Goal: Use online tool/utility: Utilize a website feature to perform a specific function

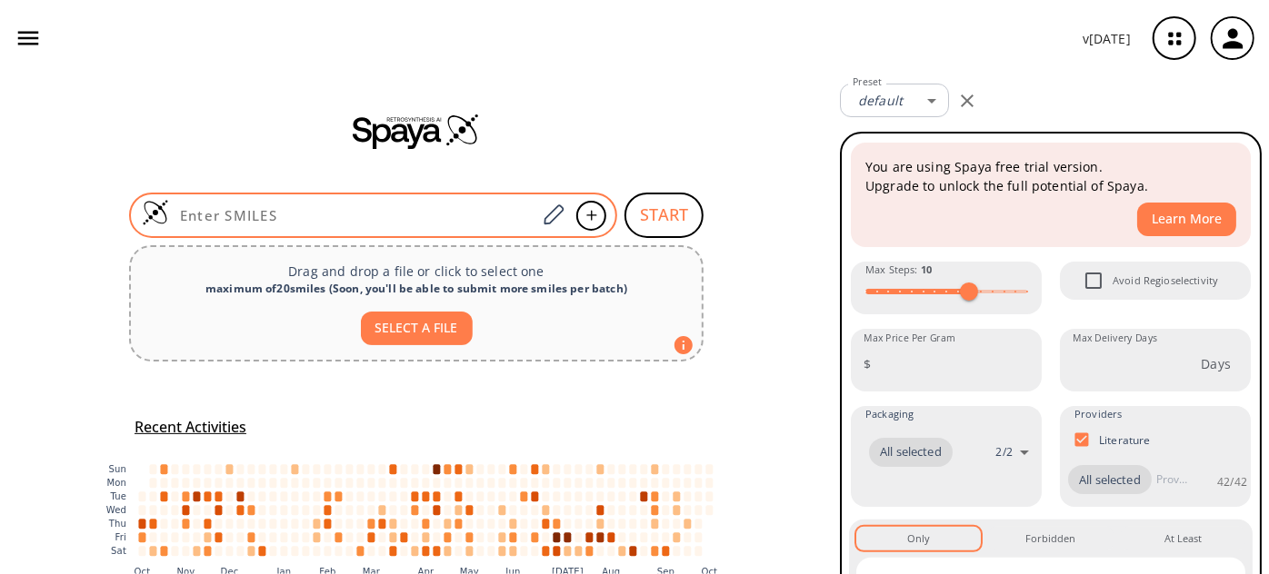
click at [349, 214] on input at bounding box center [352, 215] width 367 height 18
paste input "O=C(O)/C=C\C(OCCN(C)C)=O"
type input "O=C(O)/C=C\C(OCCN(C)C)=O"
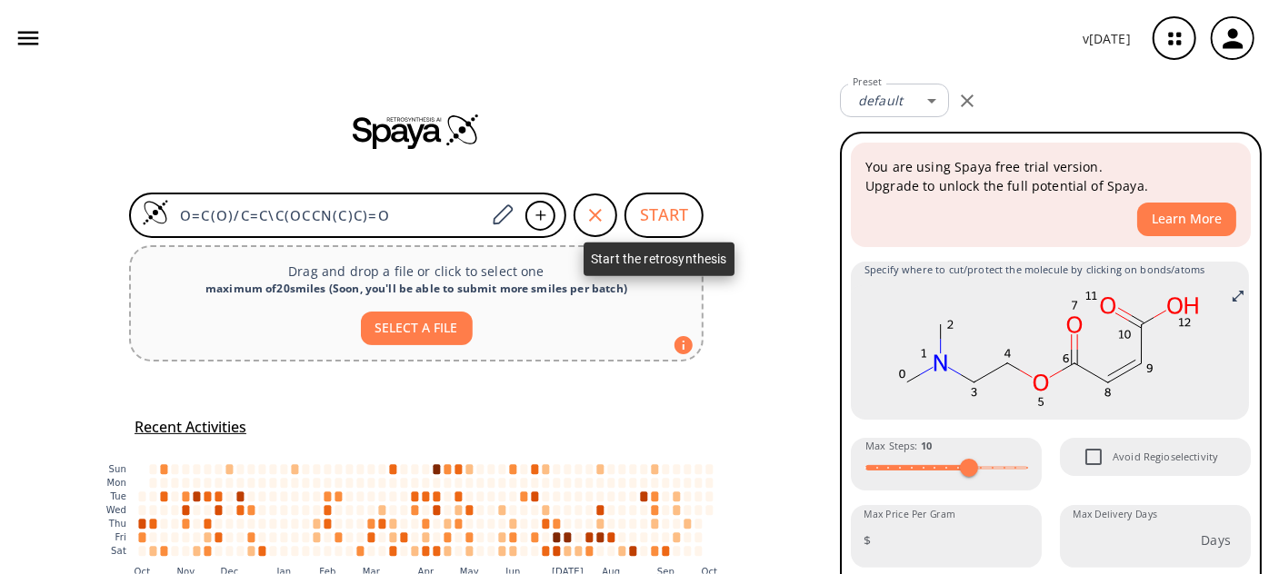
click at [642, 214] on button "START" at bounding box center [663, 215] width 79 height 45
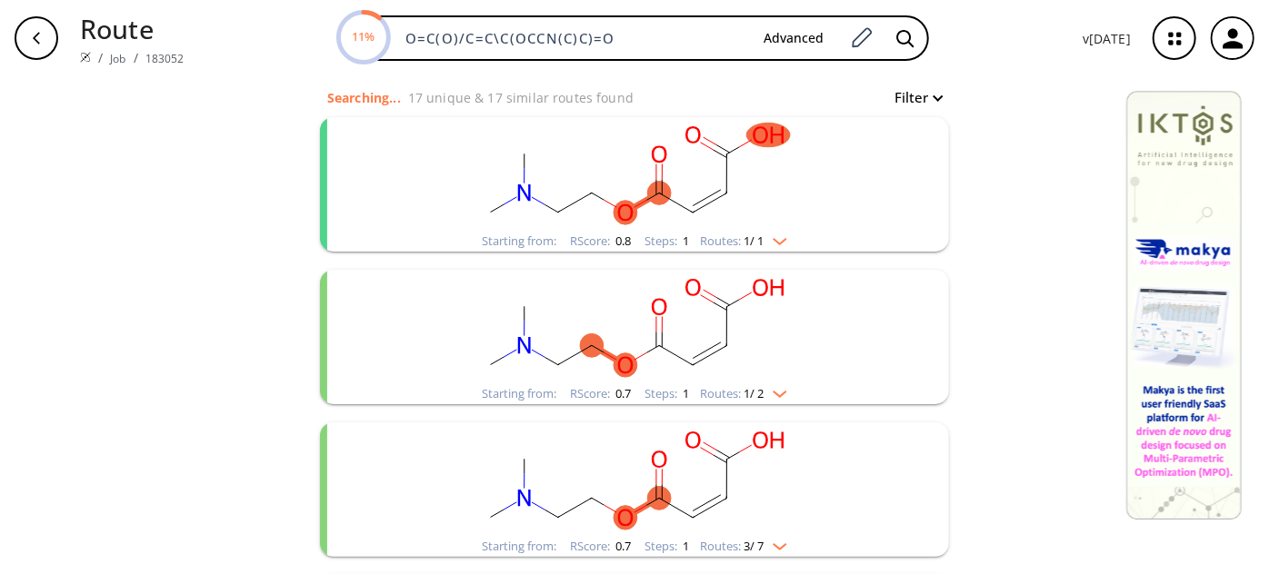
scroll to position [164, 0]
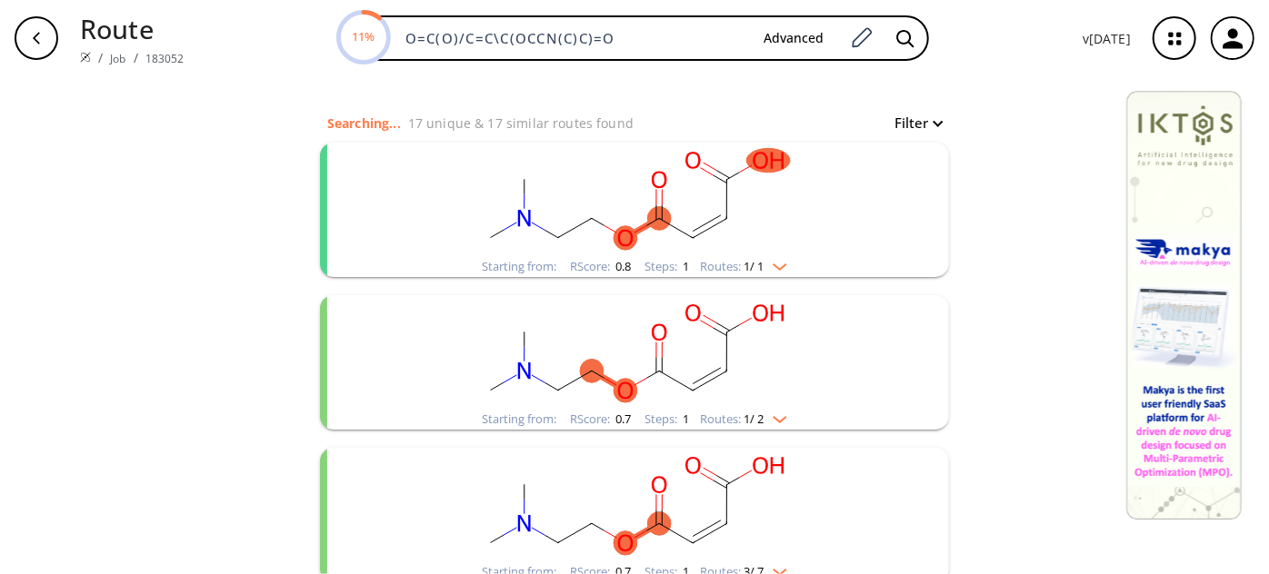
click at [665, 214] on rect "clusters" at bounding box center [634, 200] width 473 height 114
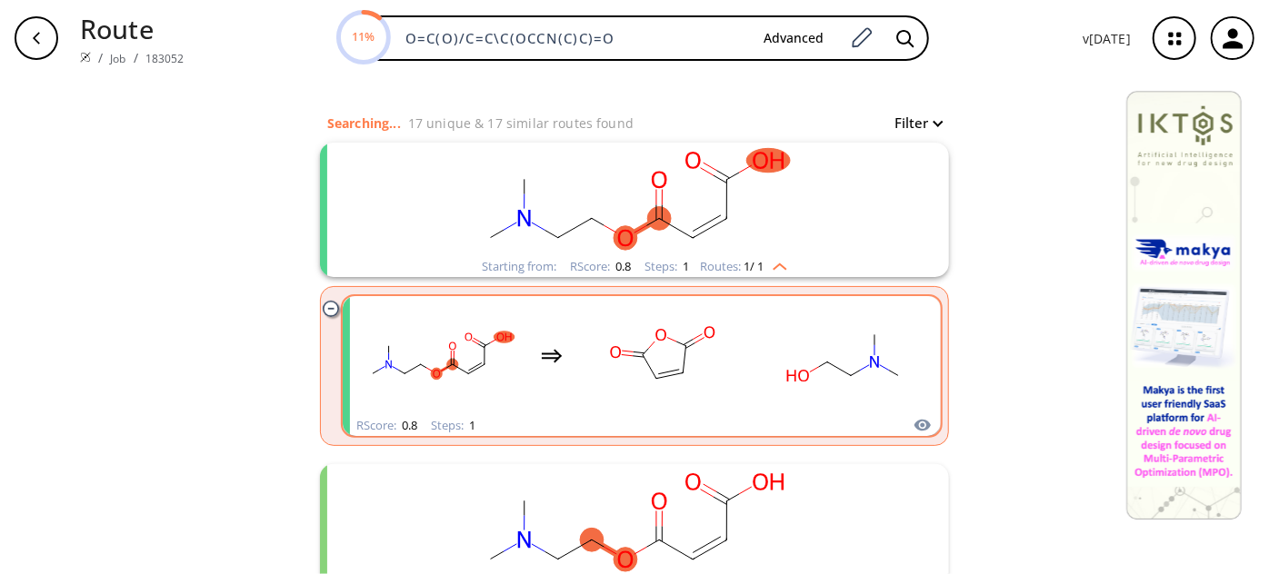
click at [689, 351] on rect "clusters" at bounding box center [663, 356] width 164 height 114
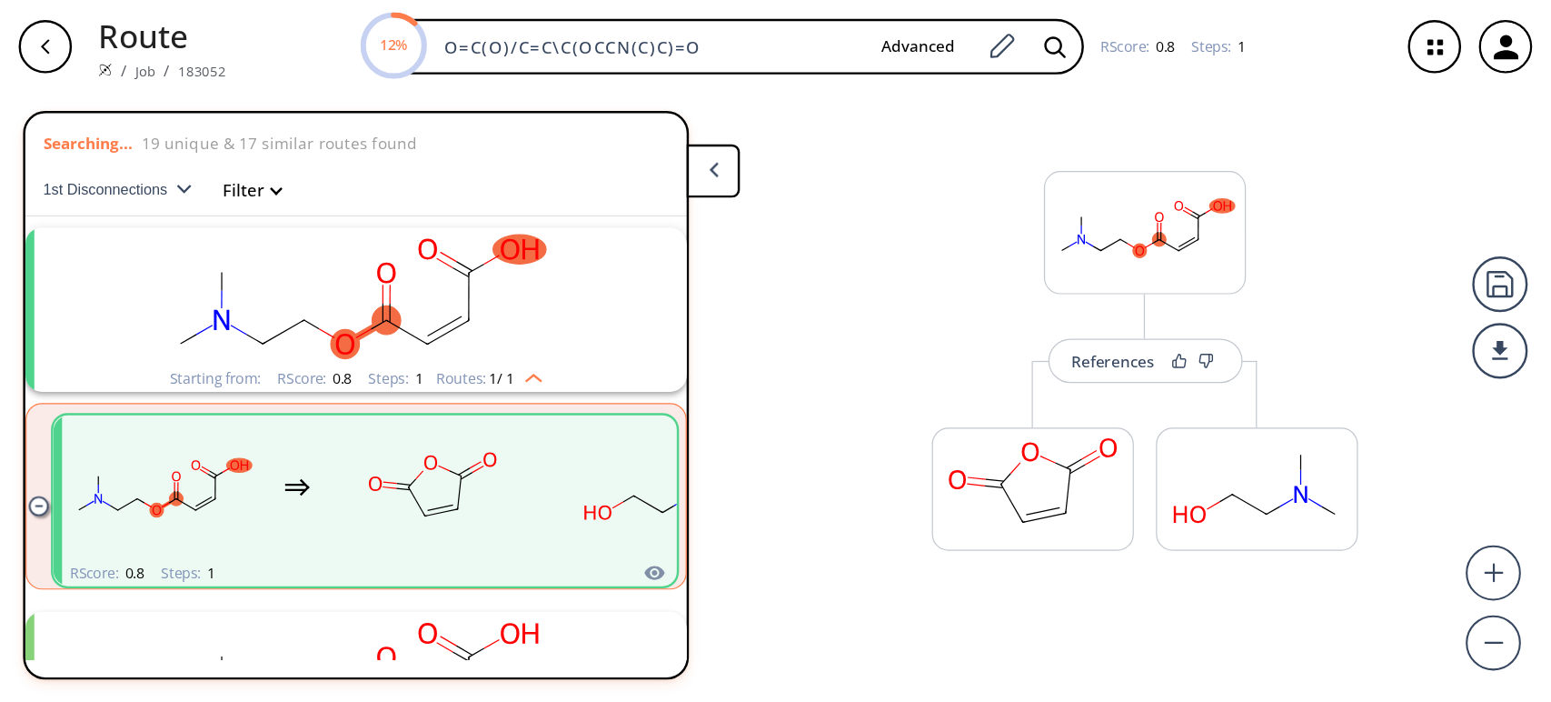
scroll to position [39, 0]
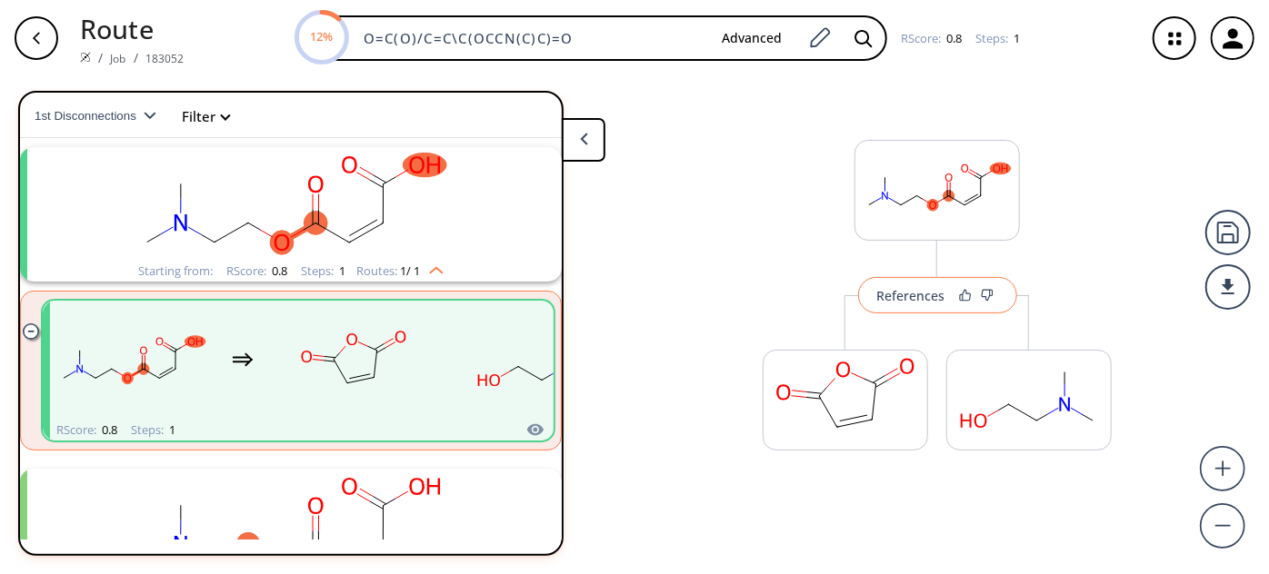
click at [910, 297] on div "References" at bounding box center [911, 296] width 68 height 12
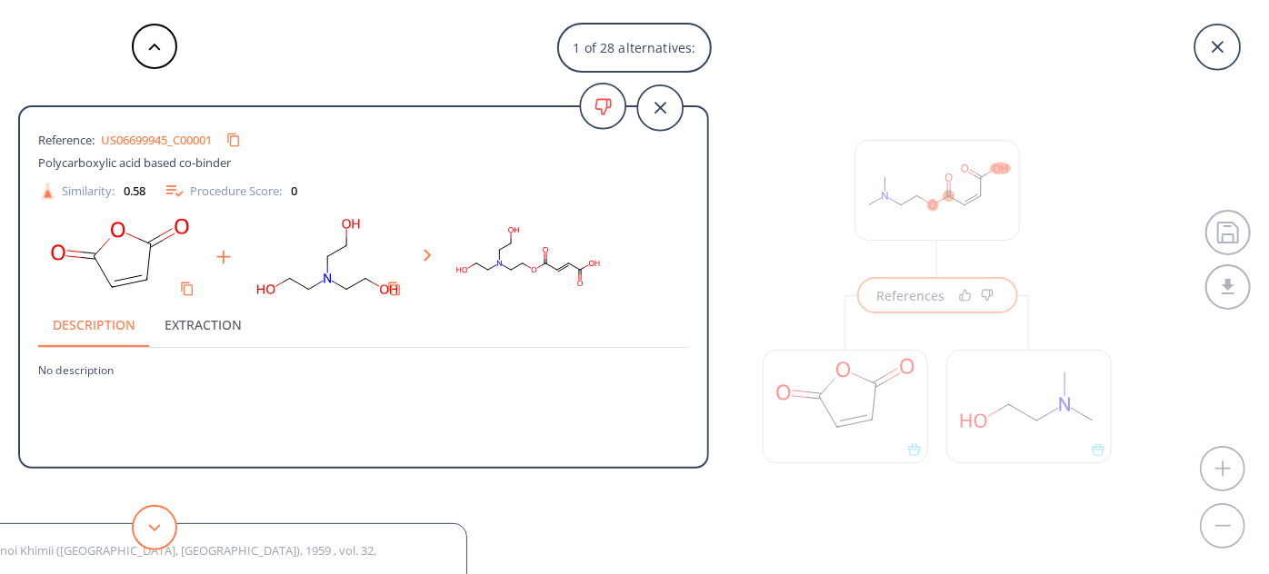
click at [145, 527] on button at bounding box center [154, 527] width 45 height 45
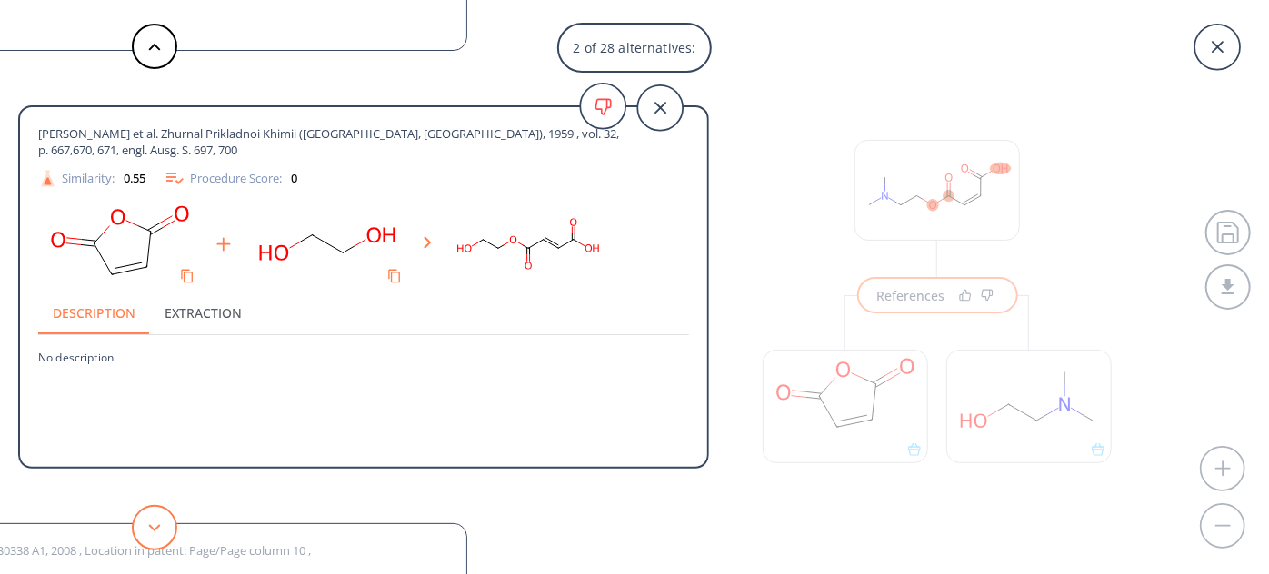
click at [147, 524] on button at bounding box center [154, 527] width 45 height 45
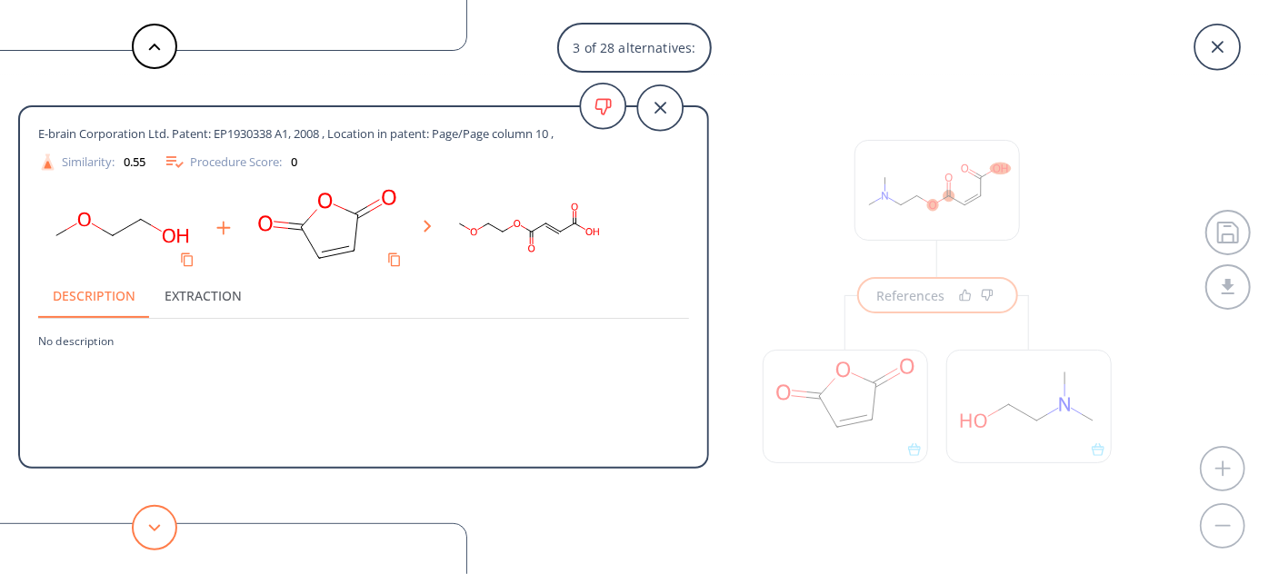
click at [147, 524] on button at bounding box center [154, 527] width 45 height 45
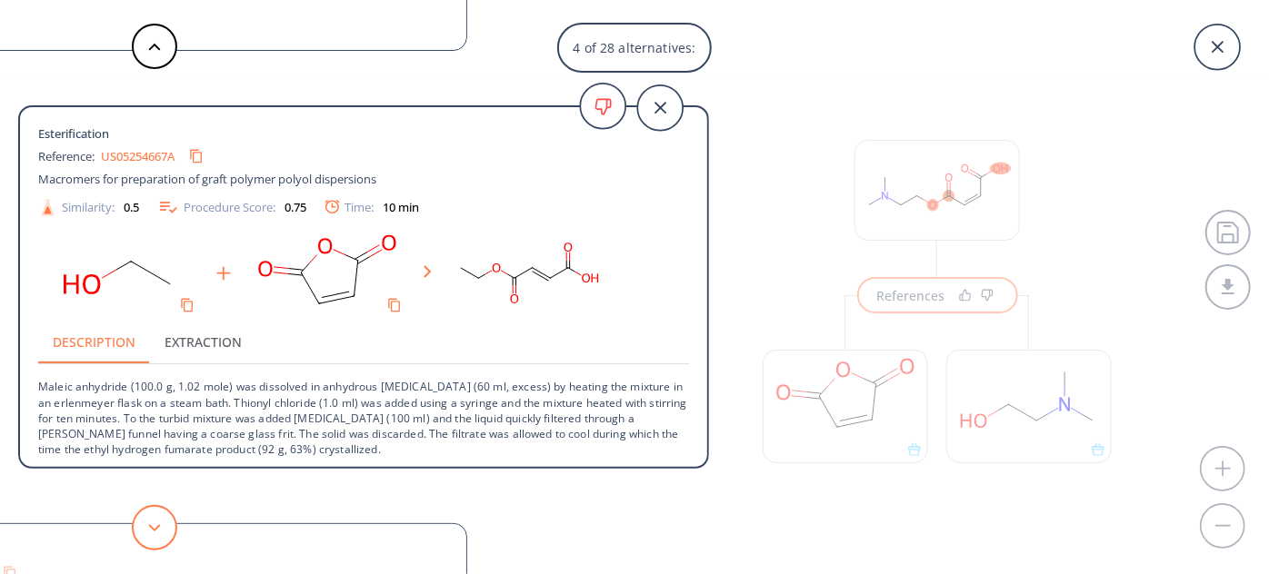
click at [147, 524] on button at bounding box center [154, 527] width 45 height 45
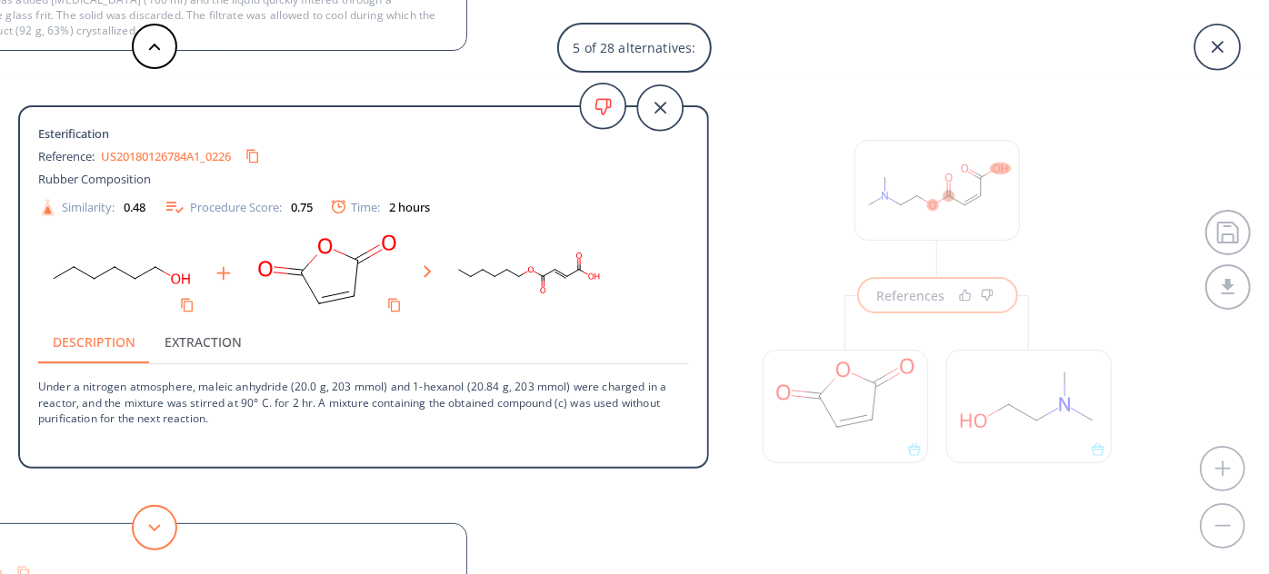
click at [147, 524] on button at bounding box center [154, 527] width 45 height 45
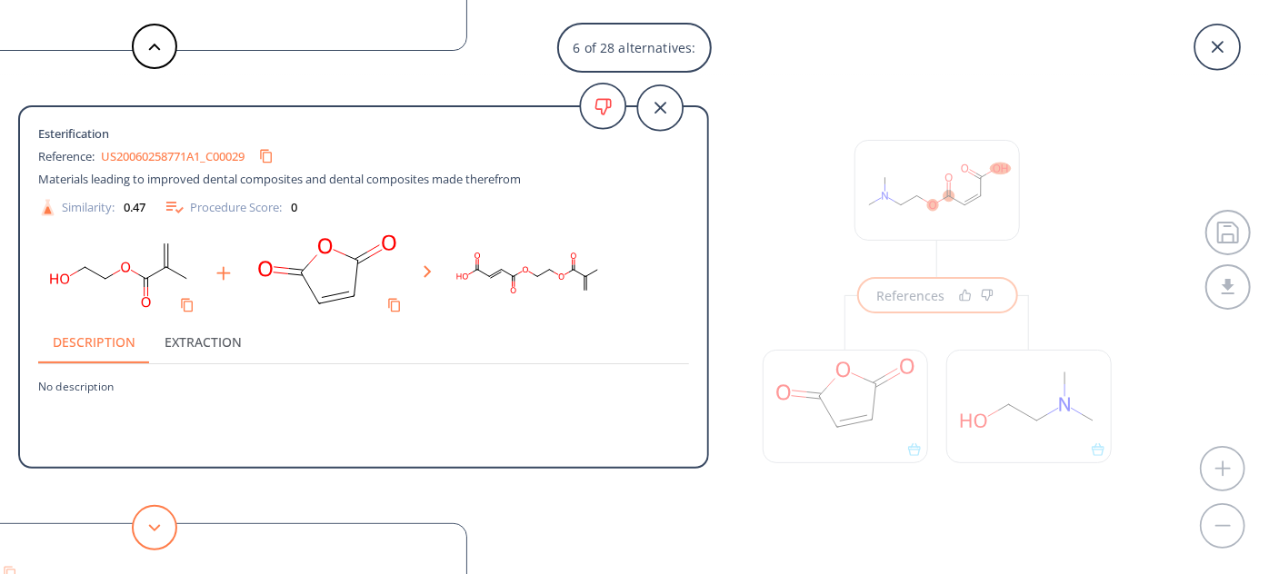
click at [147, 524] on button at bounding box center [154, 527] width 45 height 45
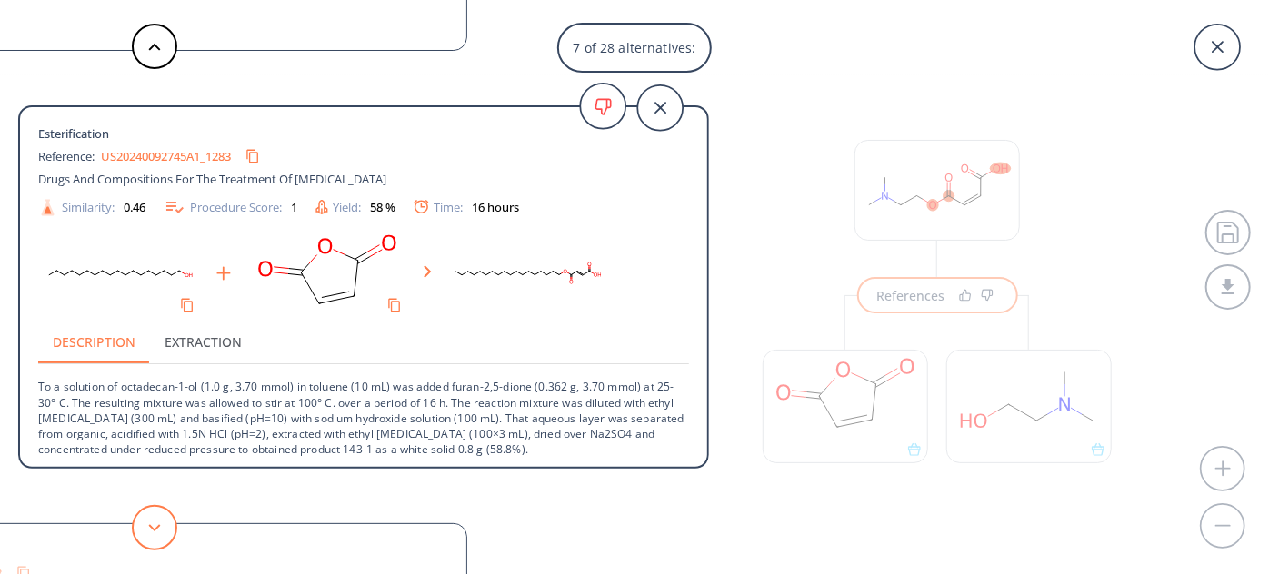
click at [147, 525] on button at bounding box center [154, 527] width 45 height 45
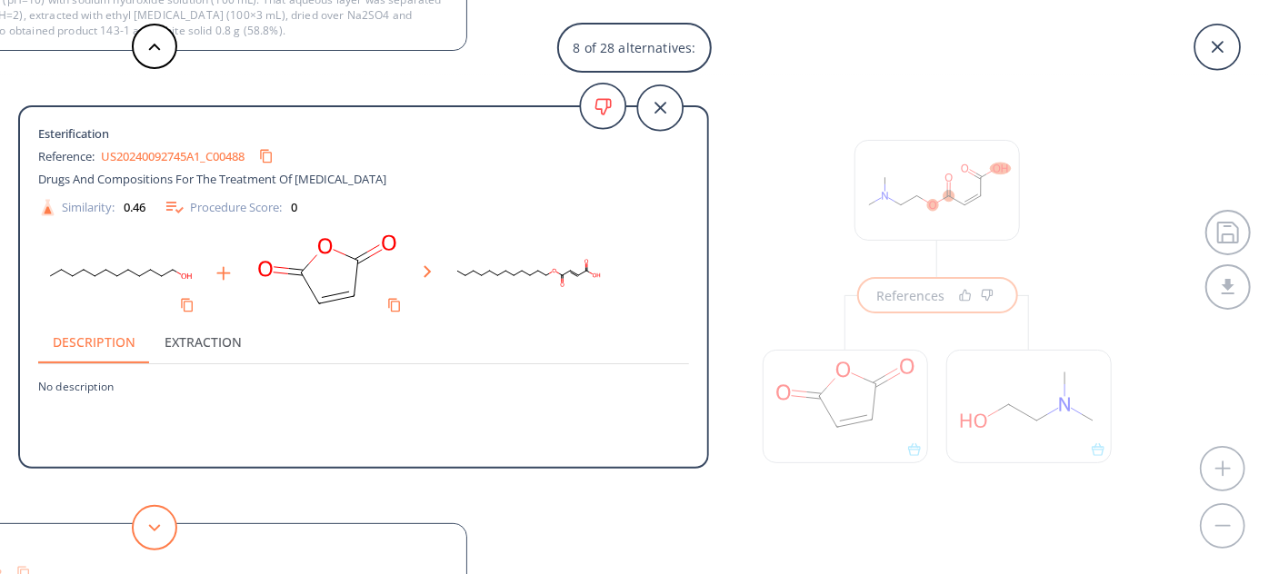
click at [147, 525] on button at bounding box center [154, 527] width 45 height 45
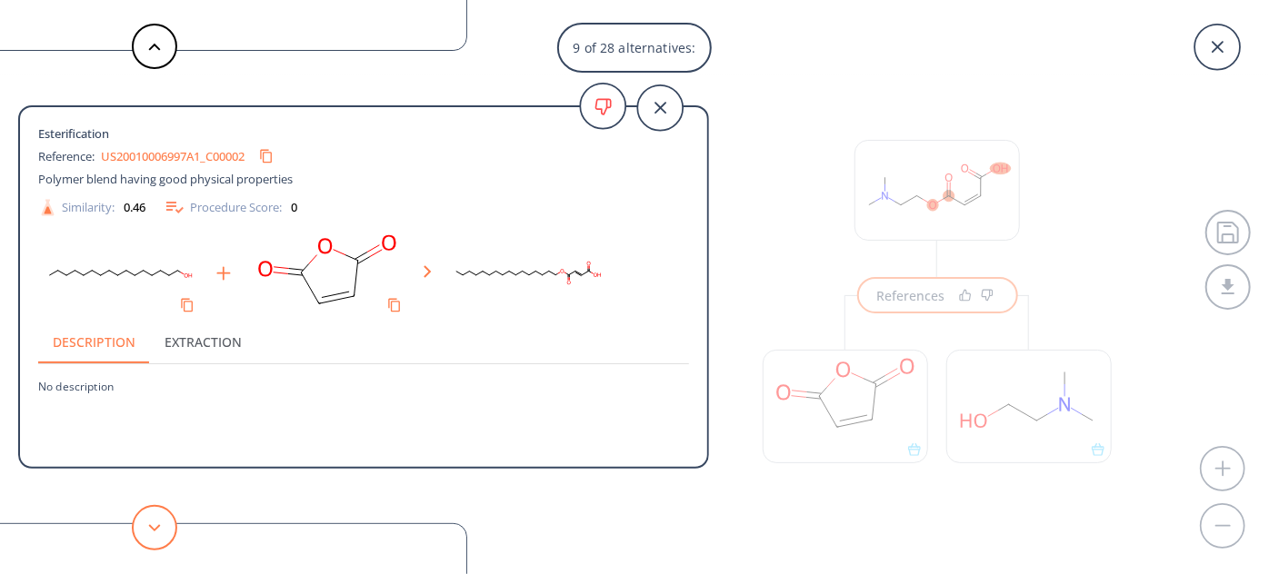
click at [147, 525] on button at bounding box center [154, 527] width 45 height 45
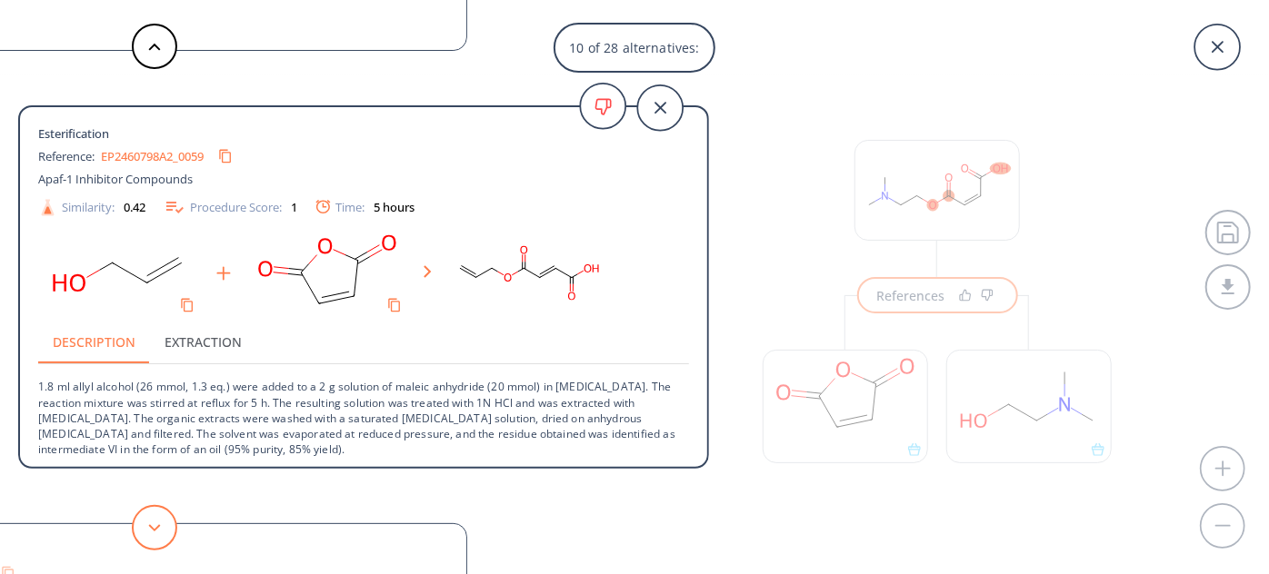
click at [147, 525] on button at bounding box center [154, 527] width 45 height 45
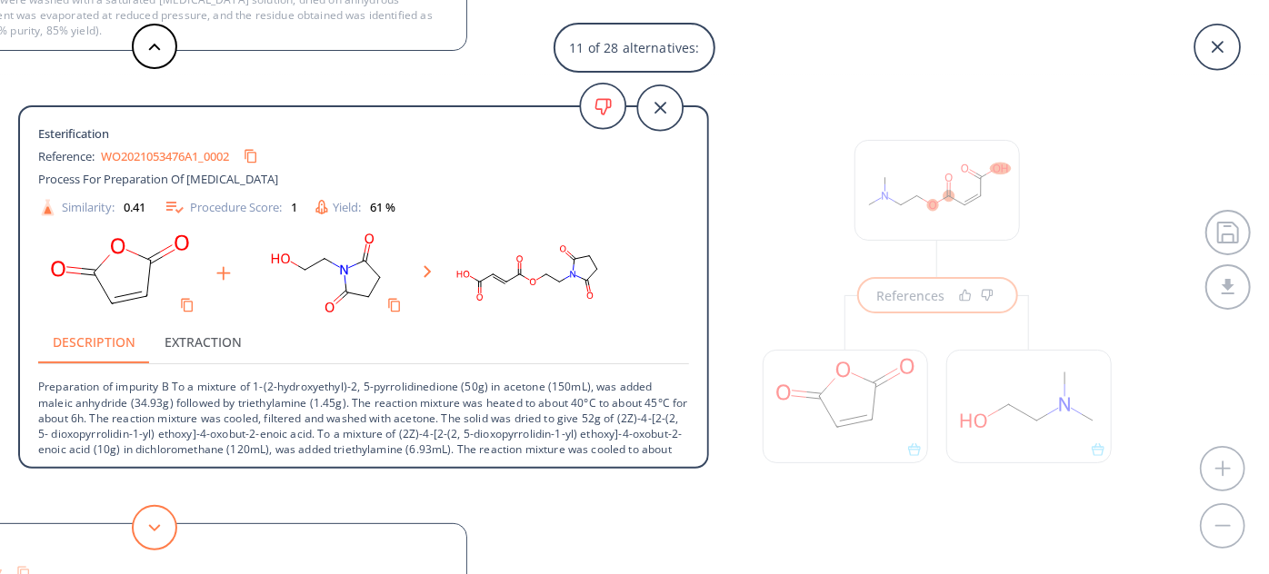
click at [147, 525] on button at bounding box center [154, 527] width 45 height 45
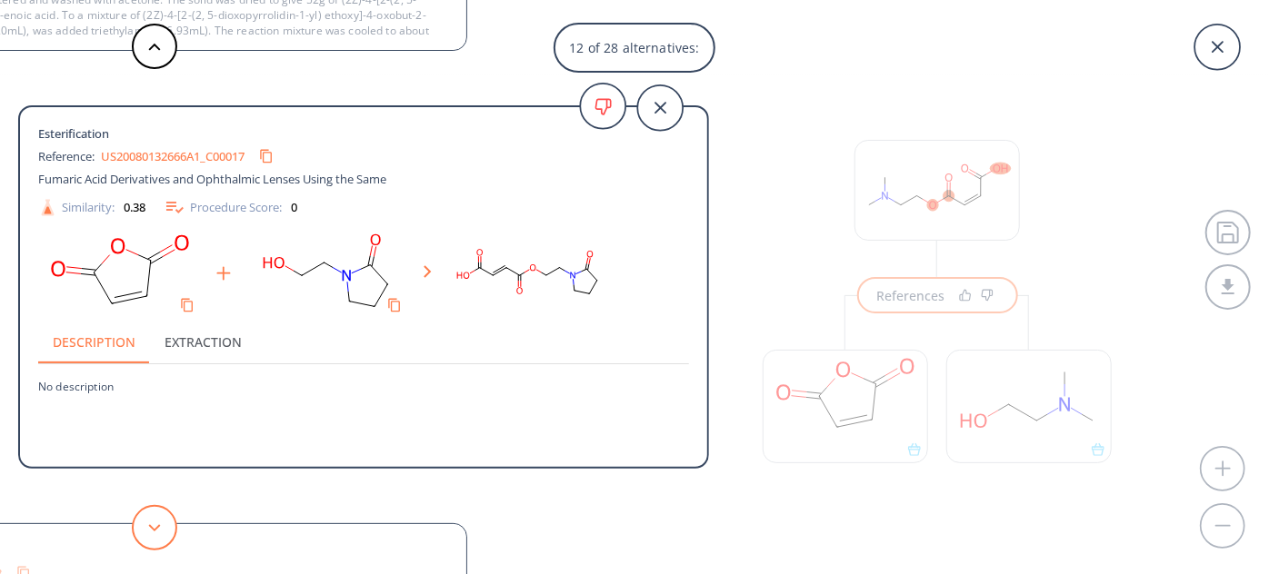
click at [147, 525] on button at bounding box center [154, 527] width 45 height 45
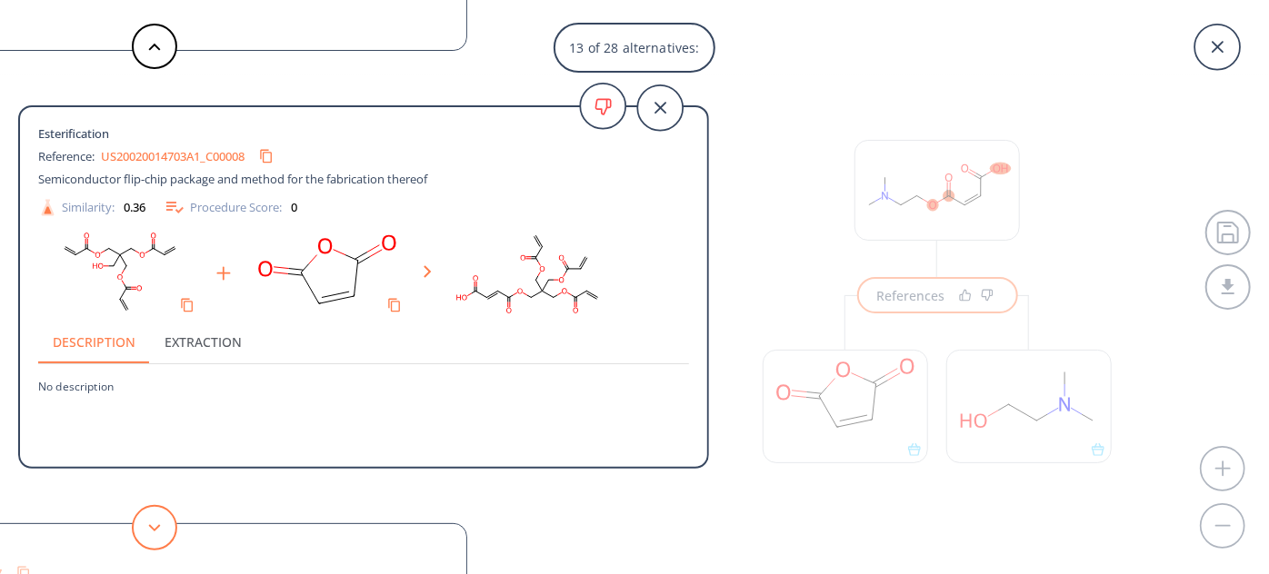
click at [147, 525] on button at bounding box center [154, 527] width 45 height 45
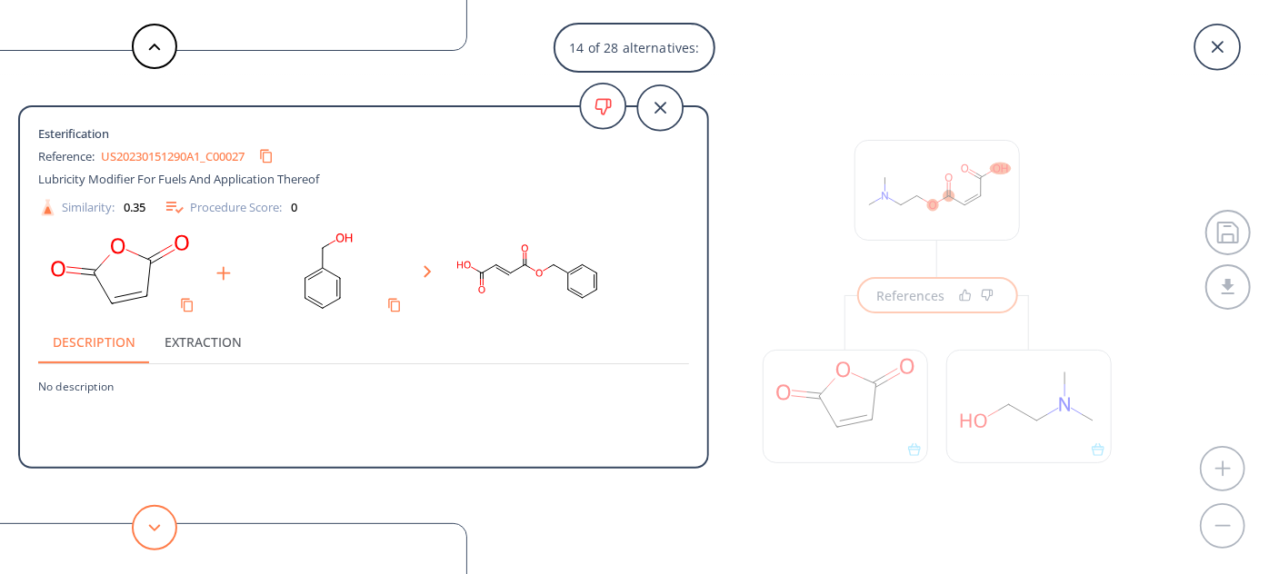
click at [147, 525] on button at bounding box center [154, 527] width 45 height 45
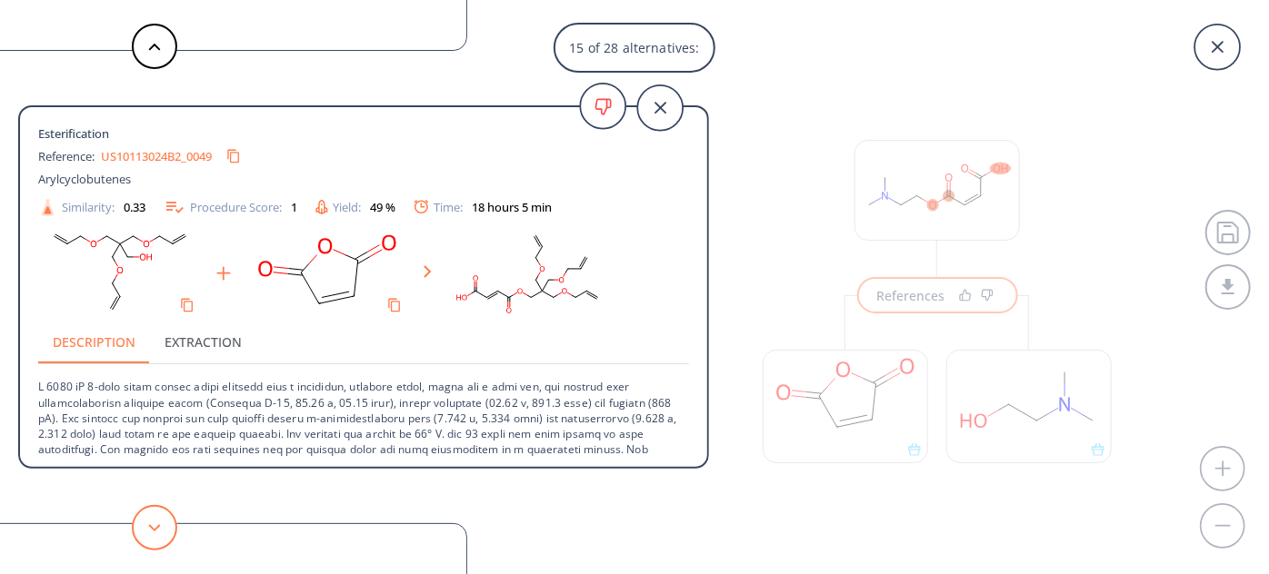
click at [147, 525] on button at bounding box center [154, 527] width 45 height 45
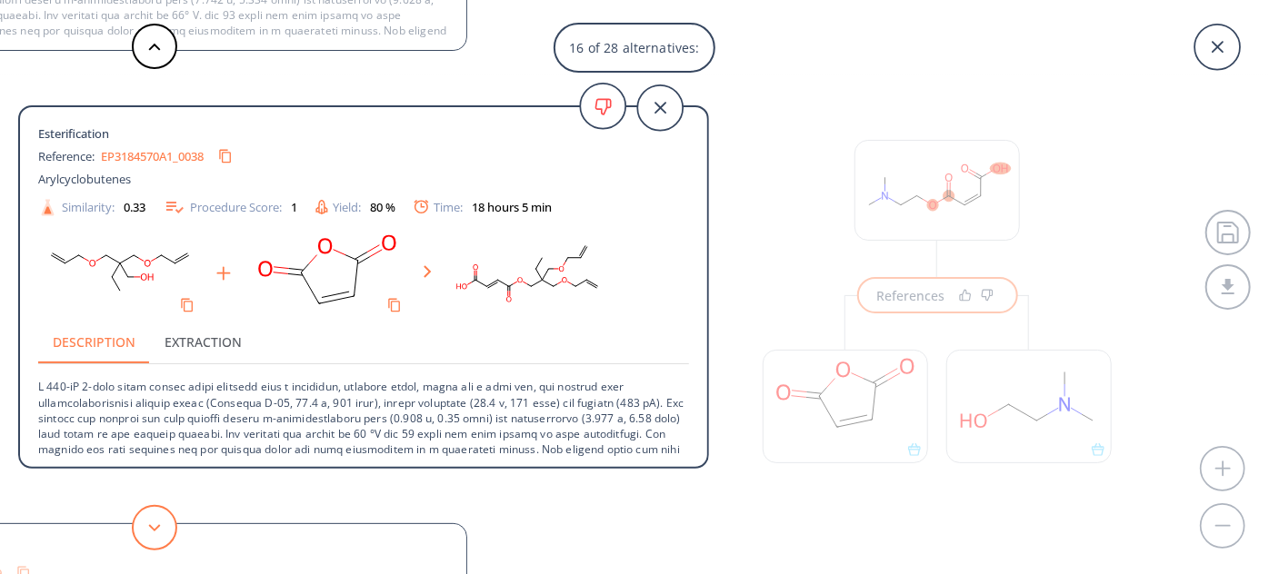
click at [147, 525] on button at bounding box center [154, 527] width 45 height 45
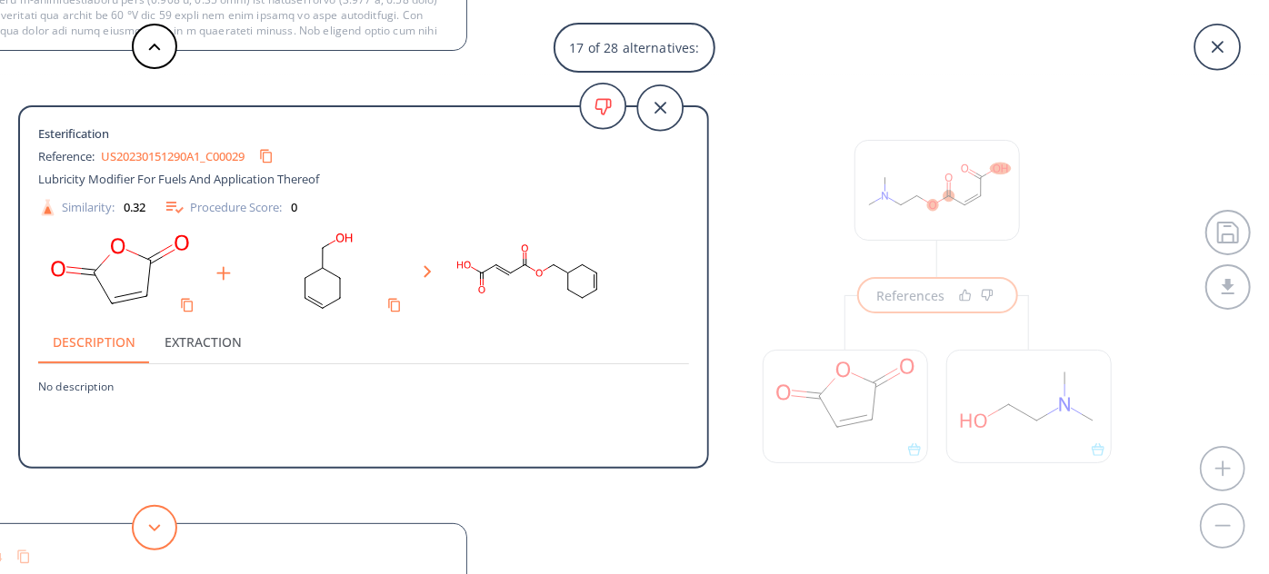
click at [147, 525] on button at bounding box center [154, 527] width 45 height 45
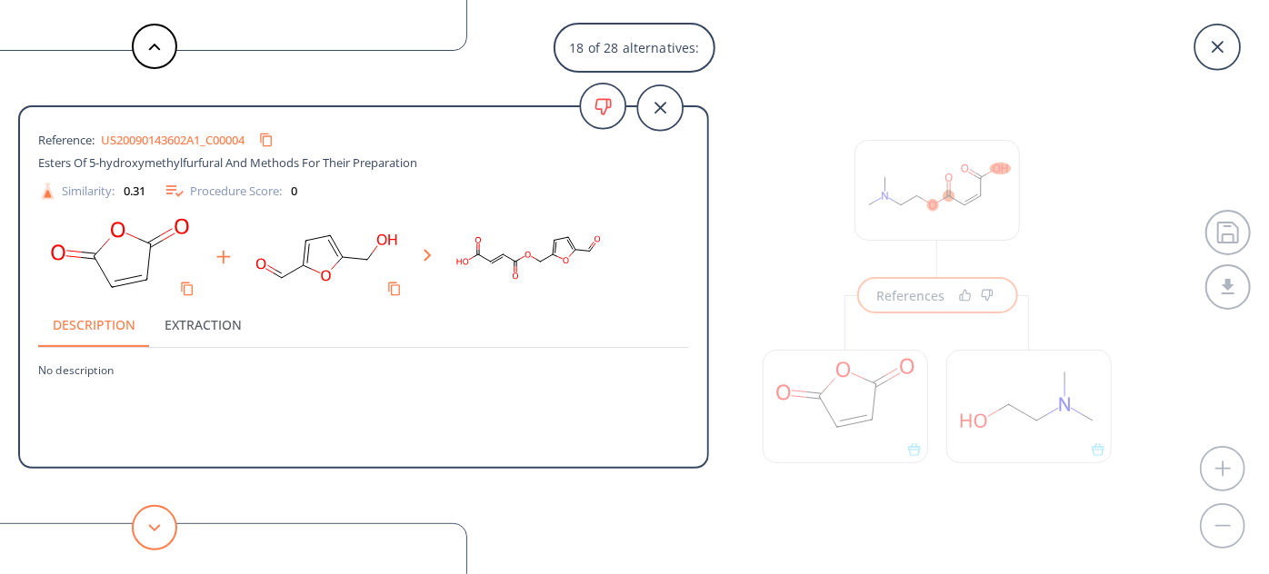
click at [147, 525] on button at bounding box center [154, 527] width 45 height 45
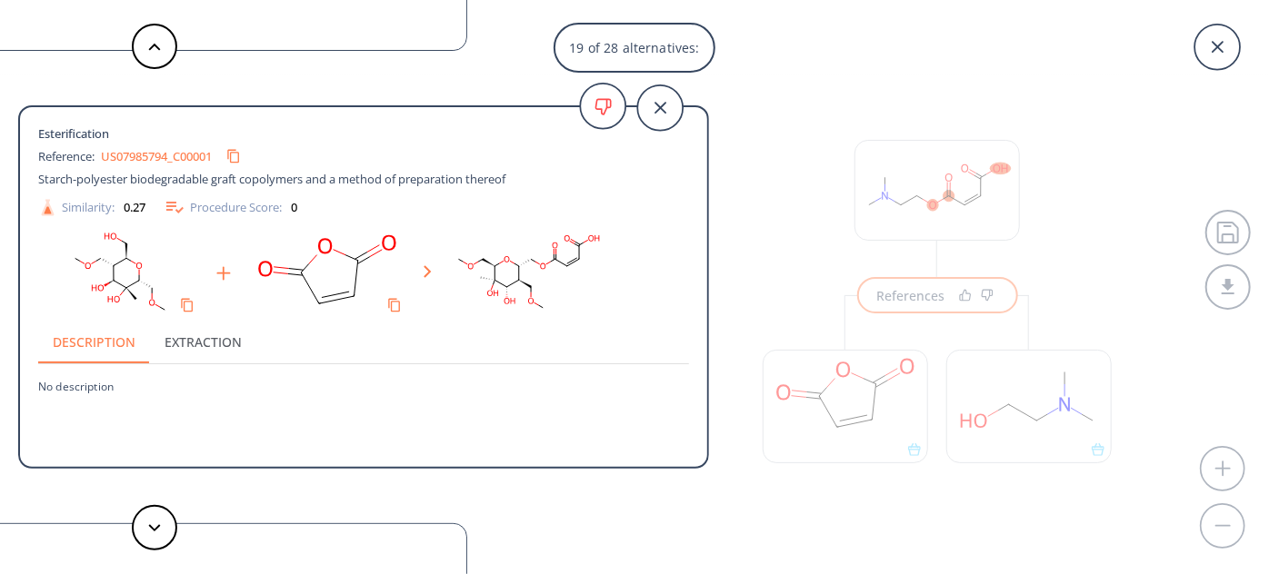
click at [749, 86] on div "19 of 28 alternatives: Reference: US06699945_C00001 Polycarboxylic acid based c…" at bounding box center [634, 287] width 1269 height 574
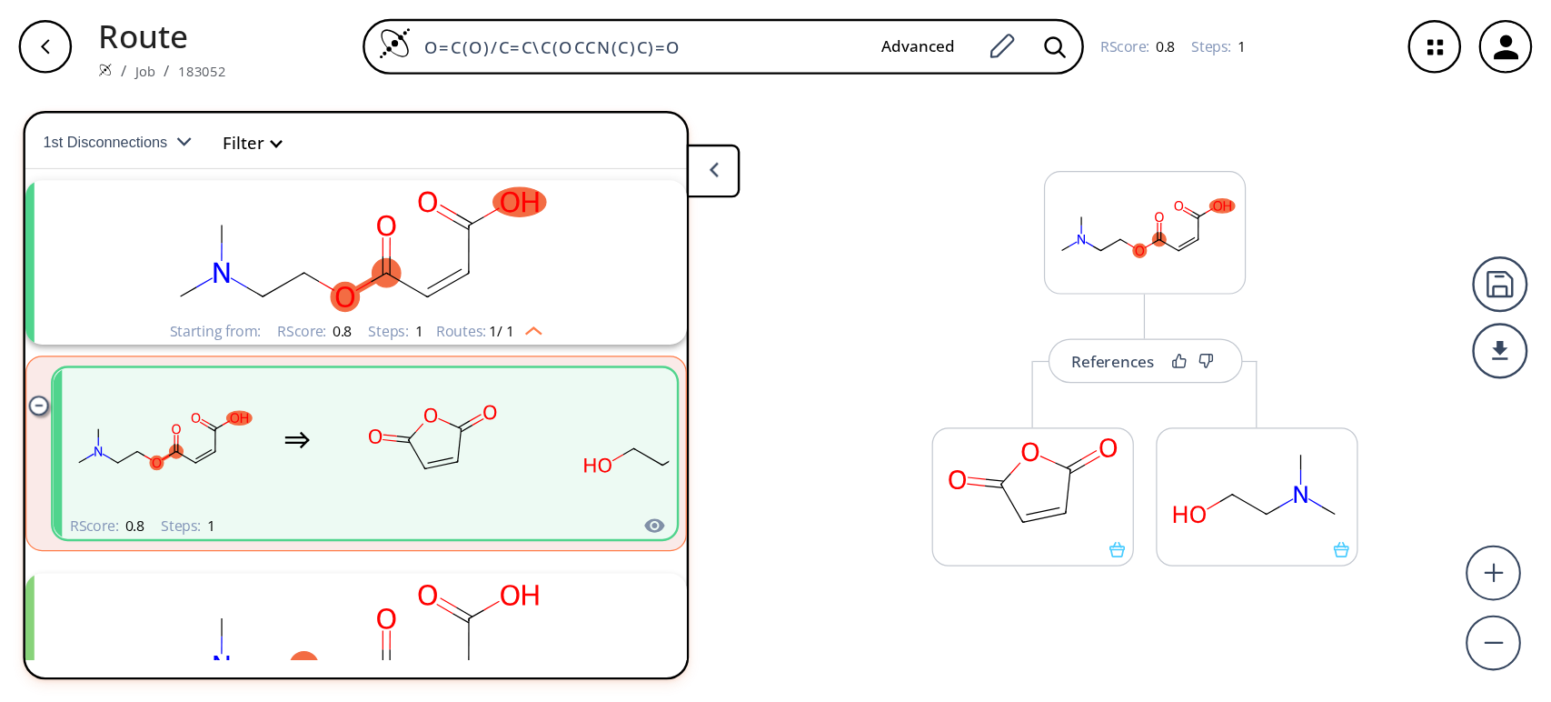
scroll to position [40, 0]
